Goal: Transaction & Acquisition: Download file/media

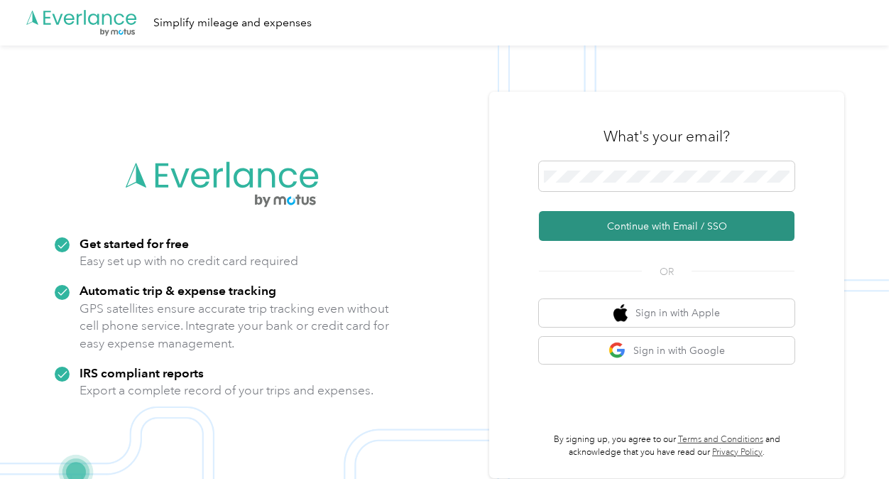
click at [636, 222] on button "Continue with Email / SSO" at bounding box center [667, 226] width 256 height 30
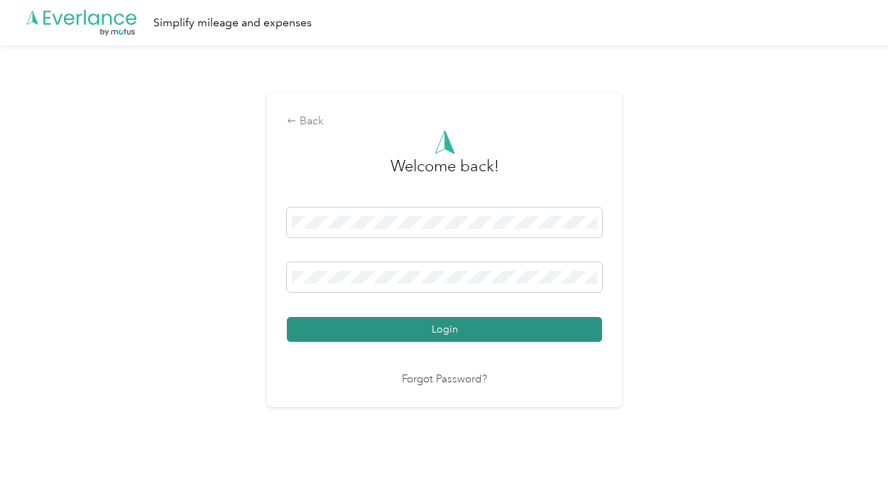
click at [542, 327] on button "Login" at bounding box center [444, 329] width 315 height 25
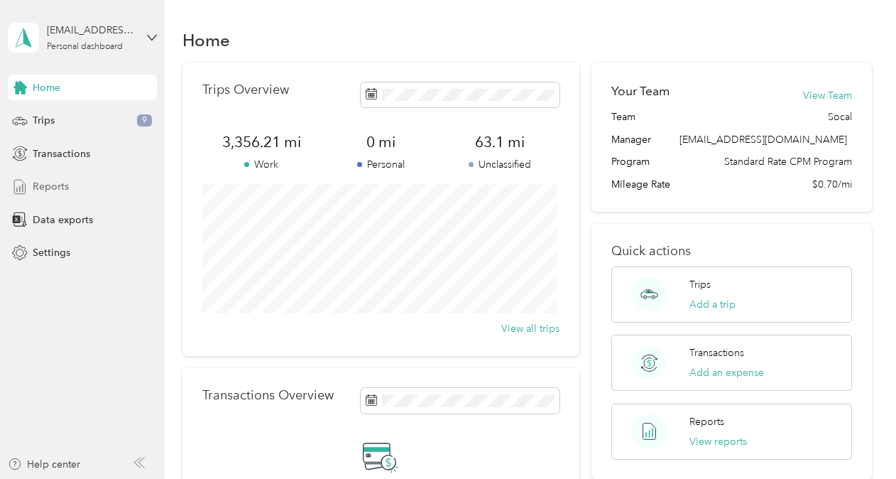
click at [51, 192] on span "Reports" at bounding box center [51, 186] width 36 height 15
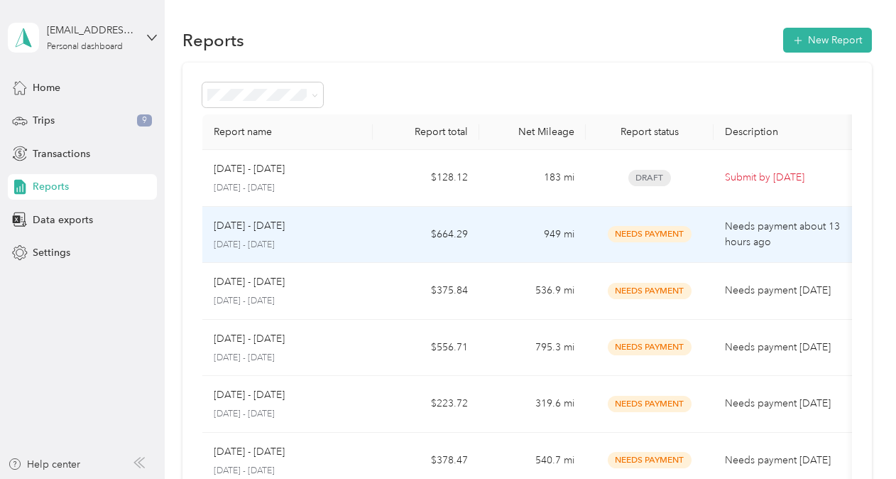
click at [505, 236] on td "949 mi" at bounding box center [532, 235] width 107 height 57
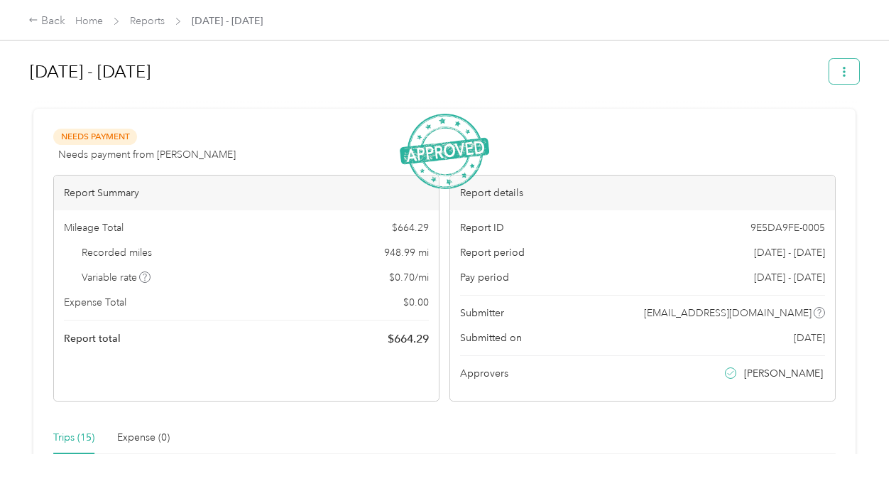
click at [839, 73] on icon "button" at bounding box center [844, 72] width 10 height 10
click at [804, 124] on span "Download" at bounding box center [800, 123] width 47 height 15
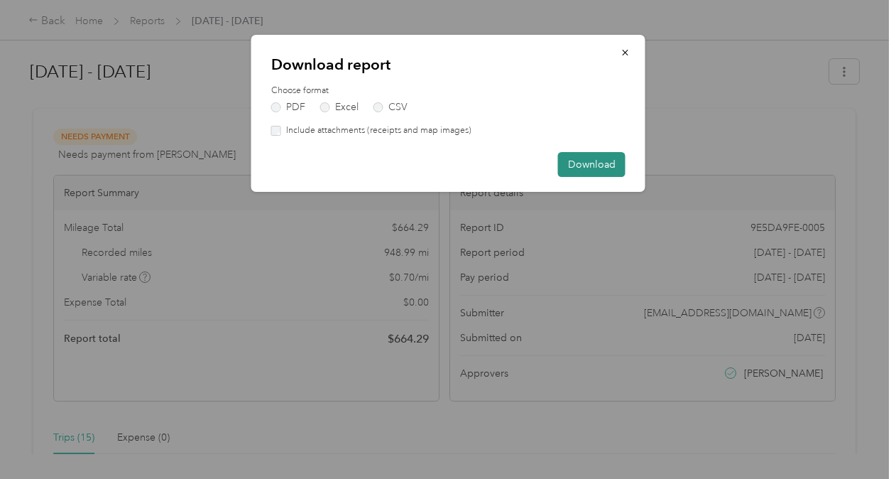
click at [596, 159] on button "Download" at bounding box center [591, 164] width 67 height 25
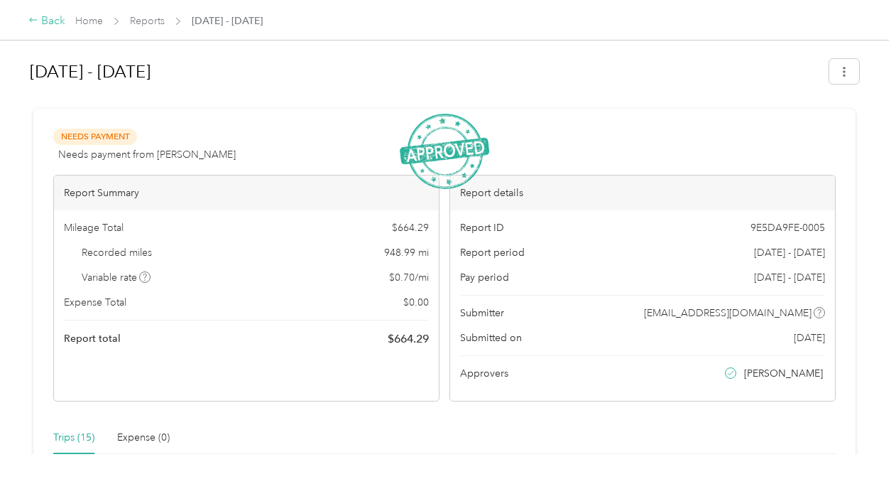
click at [31, 23] on icon at bounding box center [33, 20] width 10 height 10
